Goal: Information Seeking & Learning: Learn about a topic

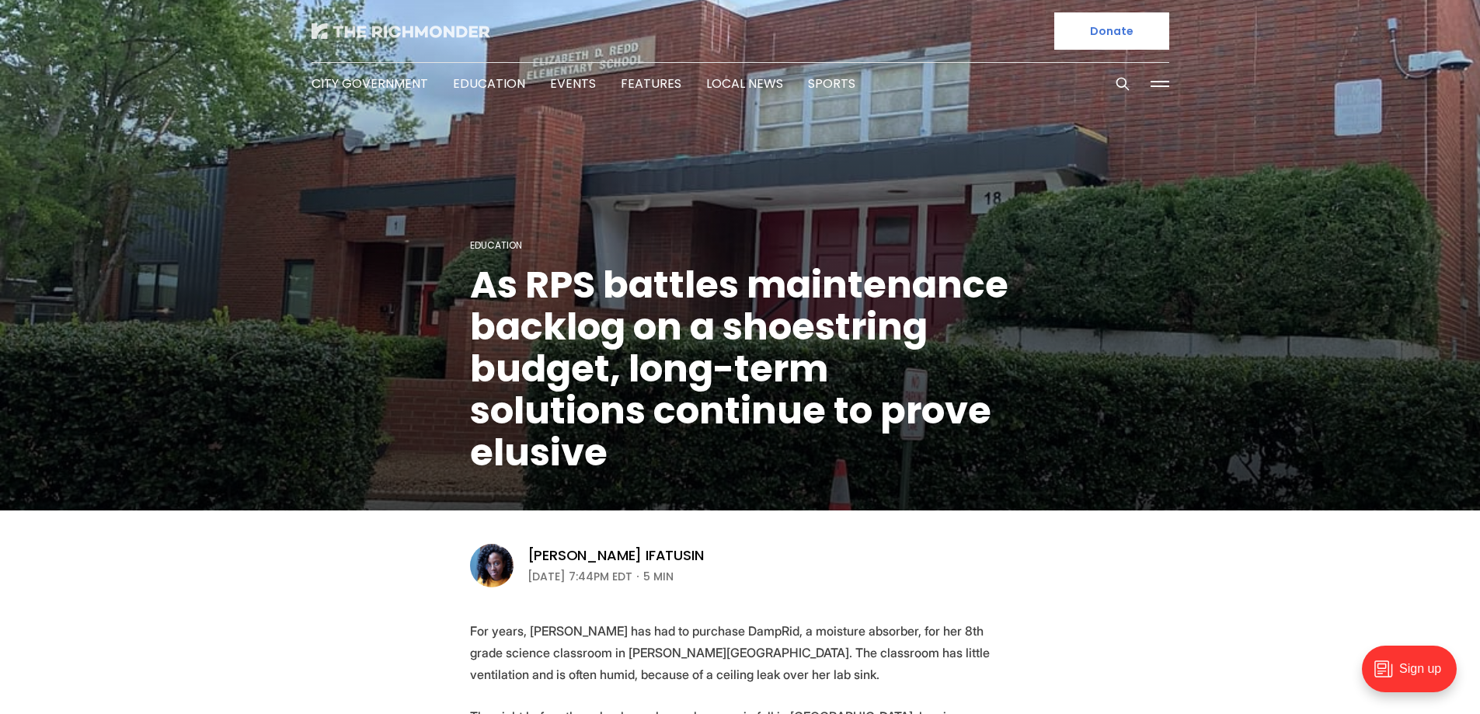
click at [416, 29] on img at bounding box center [401, 31] width 179 height 16
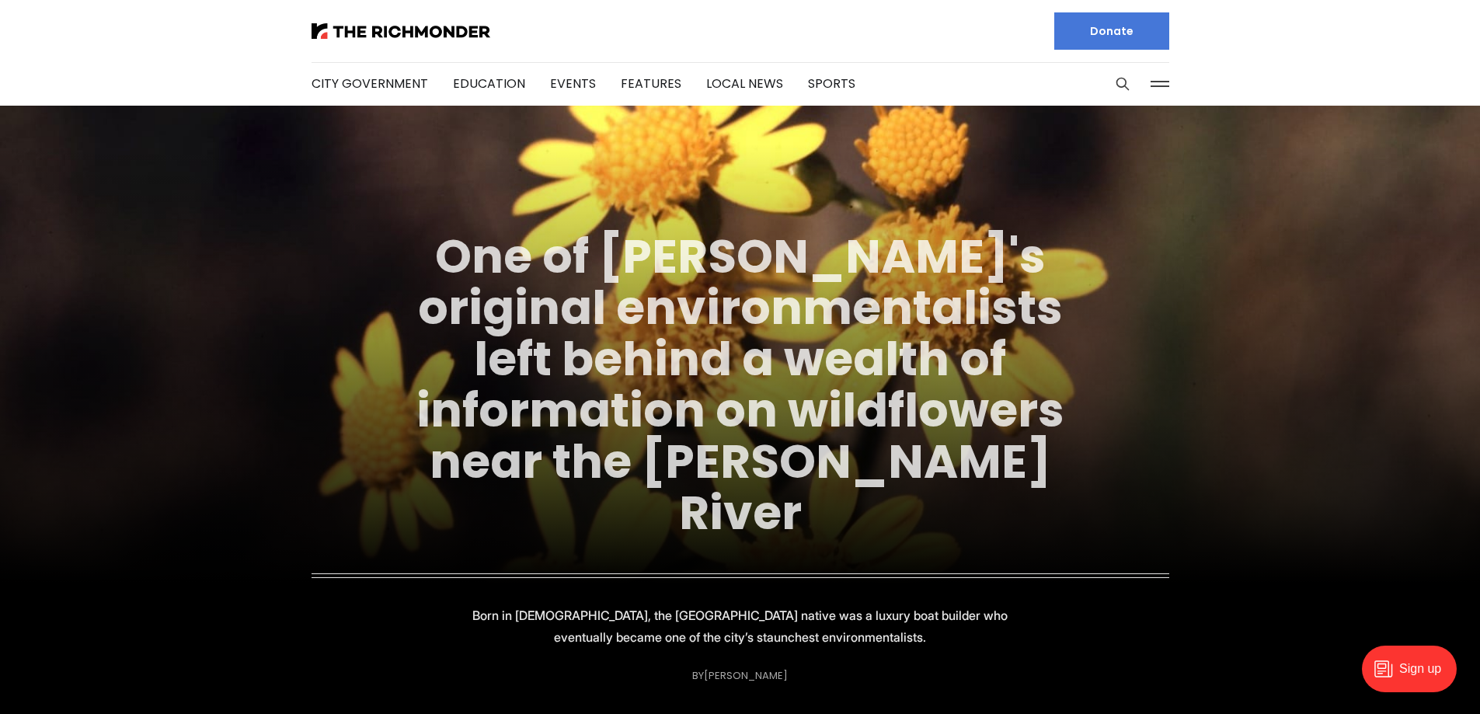
click at [692, 319] on link "One of [PERSON_NAME]'s original environmentalists left behind a wealth of infor…" at bounding box center [741, 385] width 648 height 322
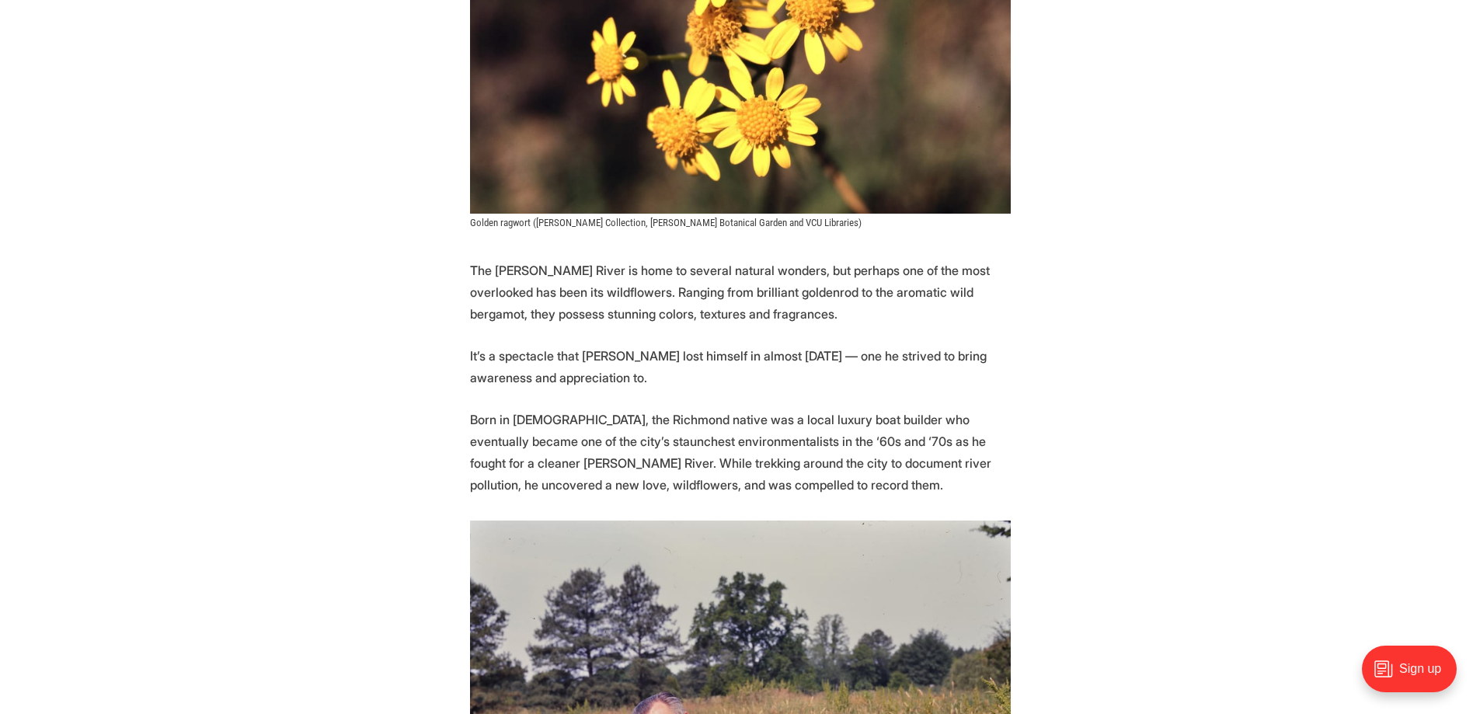
scroll to position [544, 0]
